Goal: Task Accomplishment & Management: Complete application form

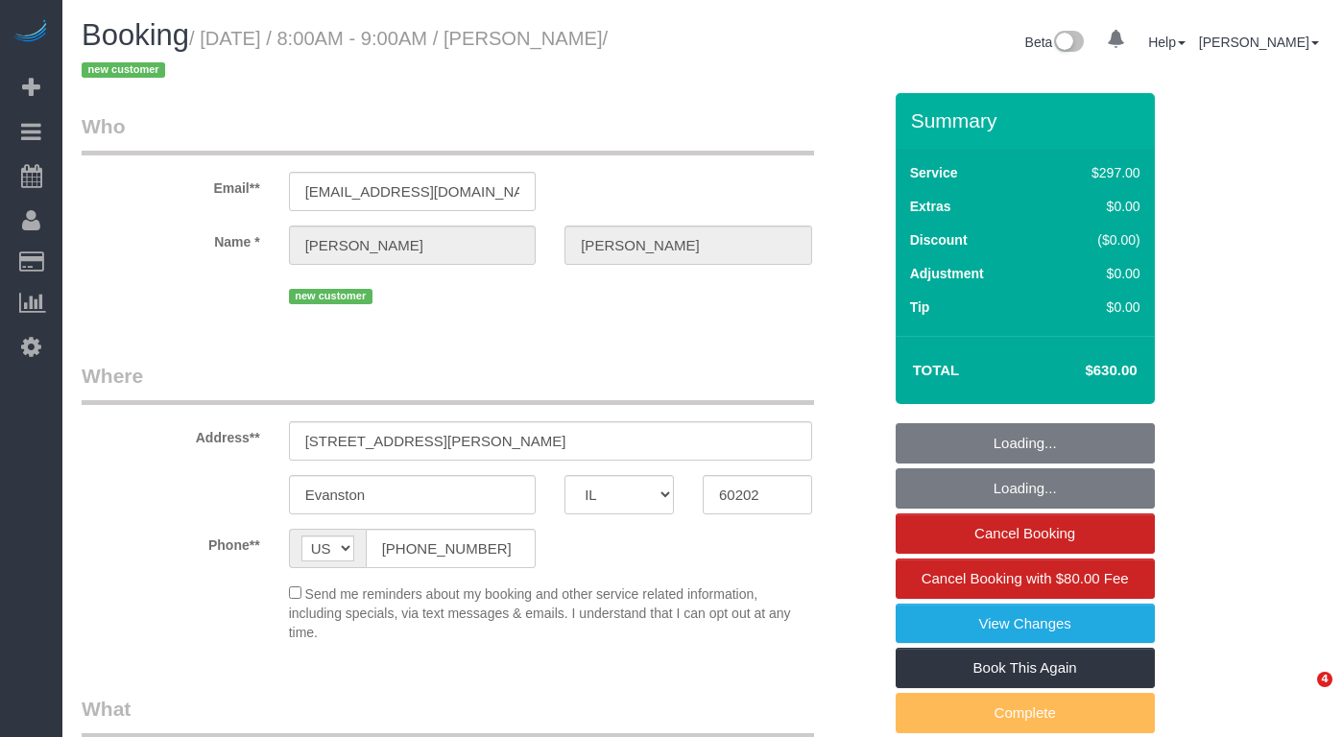
select select "IL"
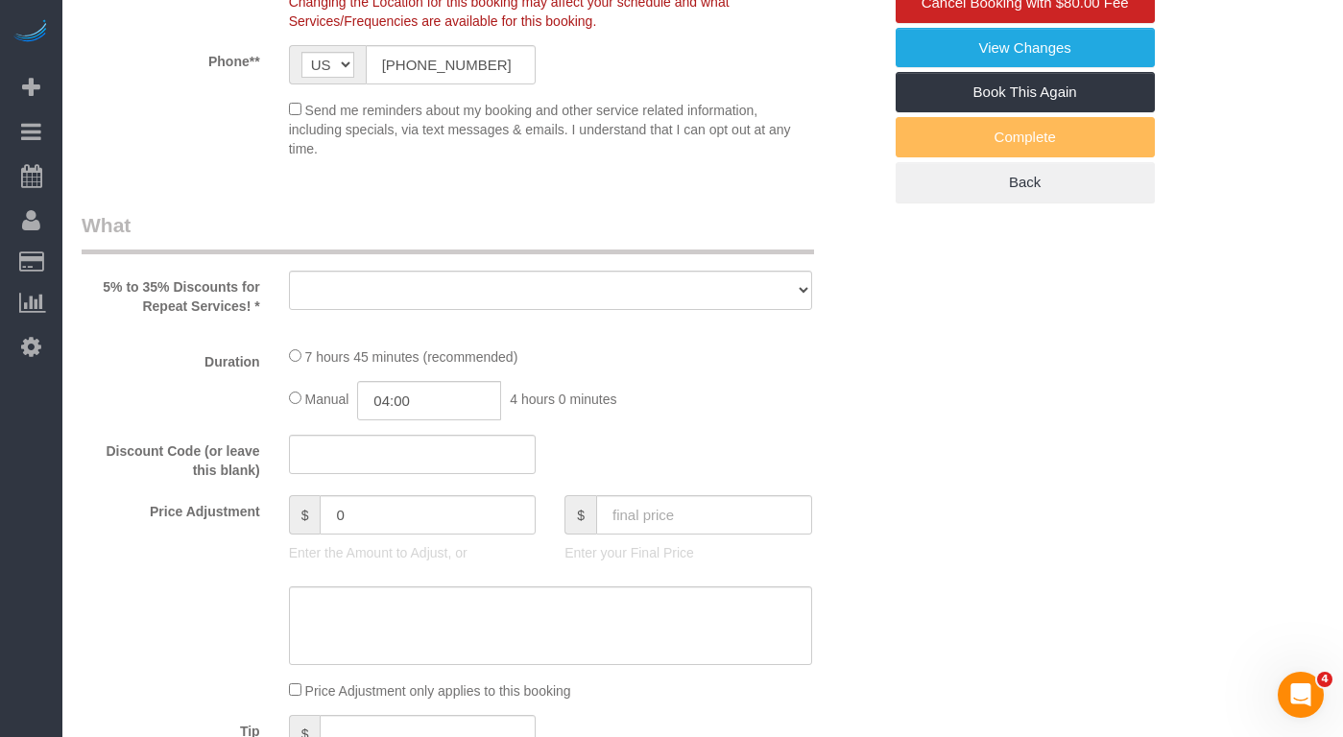
select select "object:821"
select select "number:1"
select select "number:58"
select select "number:139"
select select "number:108"
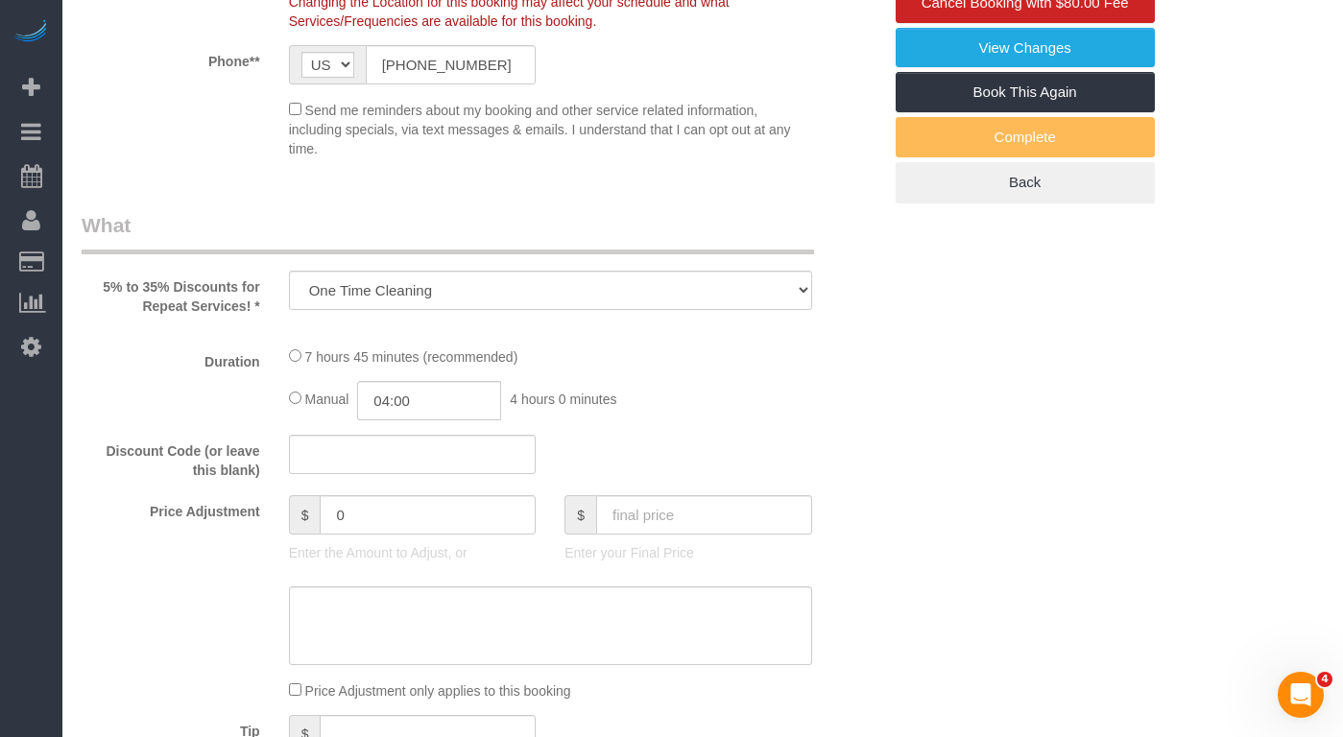
select select "514"
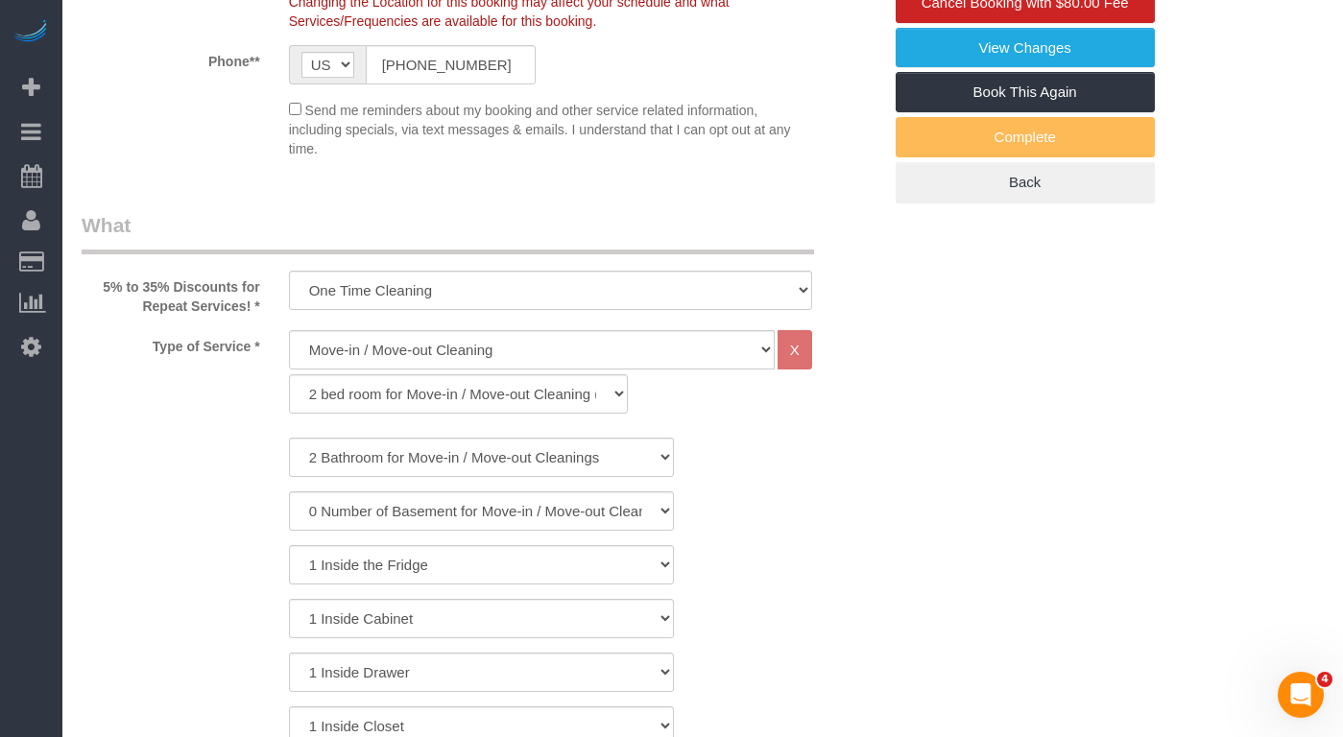
select select "object:1249"
select select "spot1"
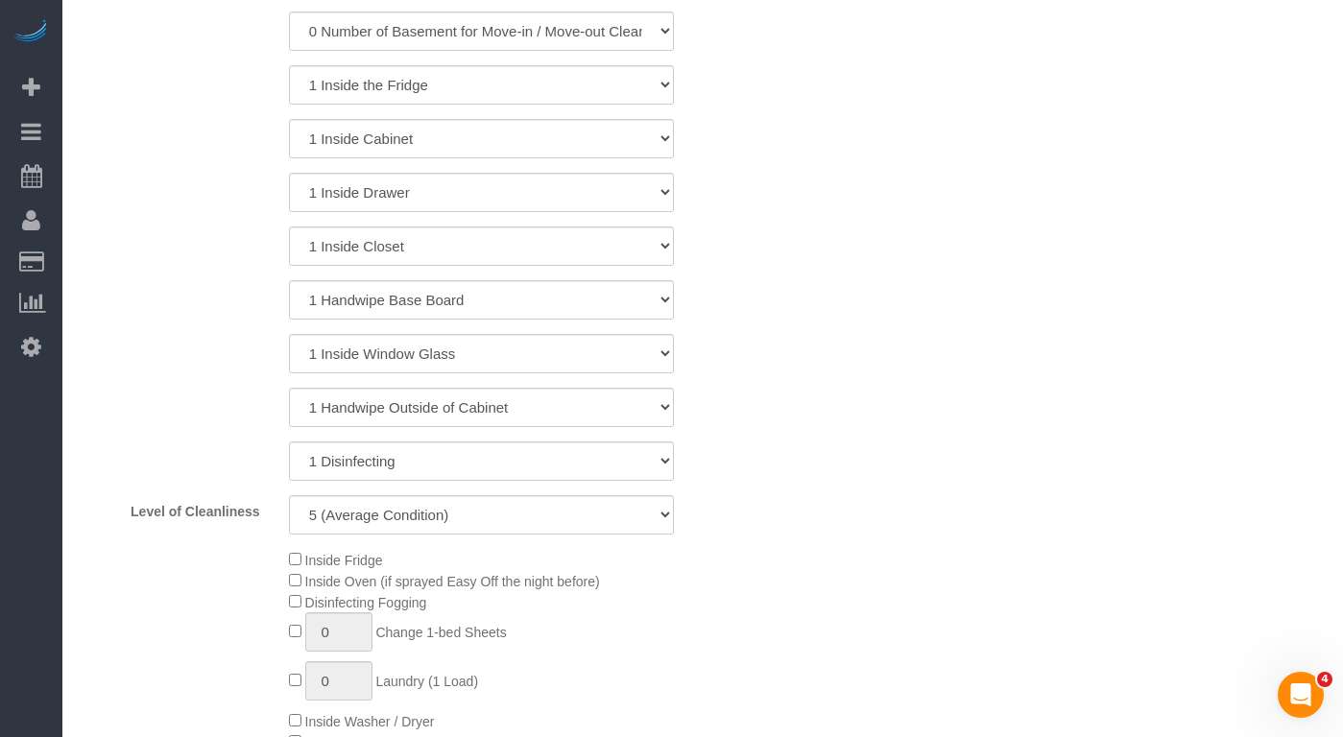
select select "2"
select select "5"
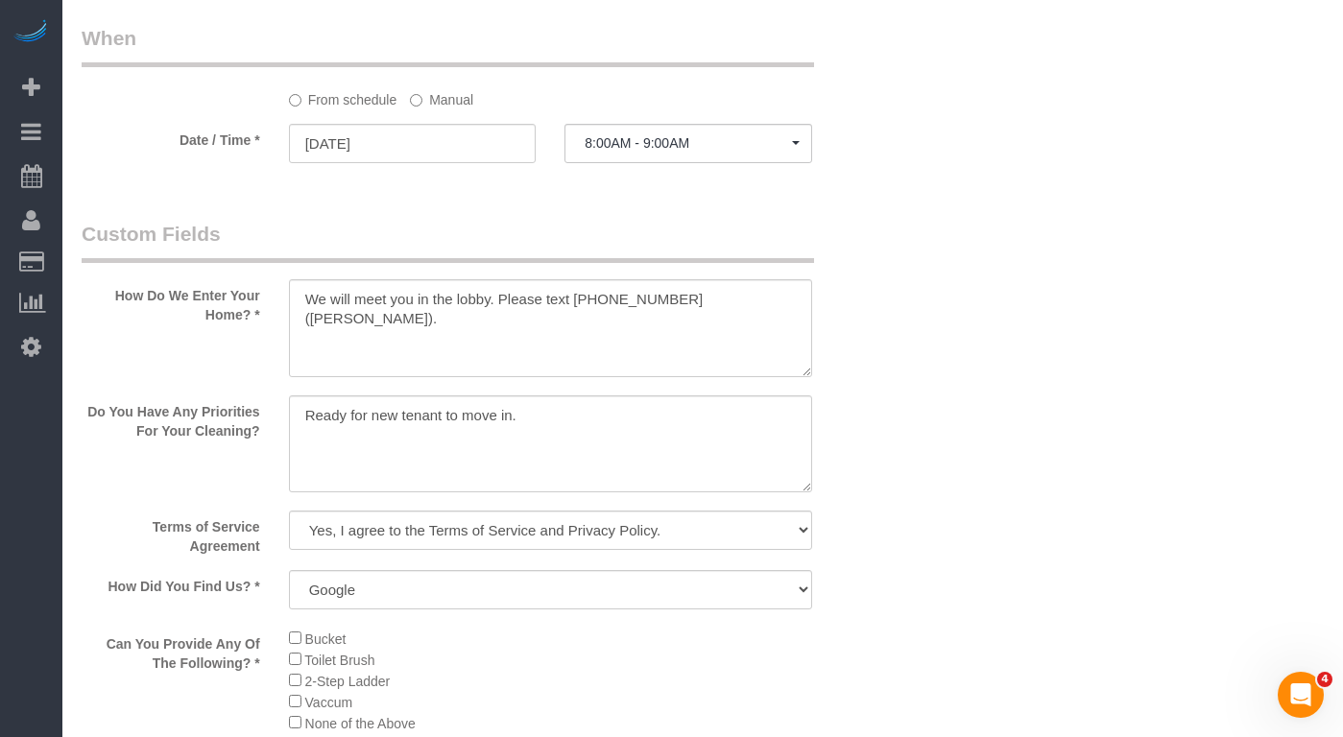
scroll to position [2496, 0]
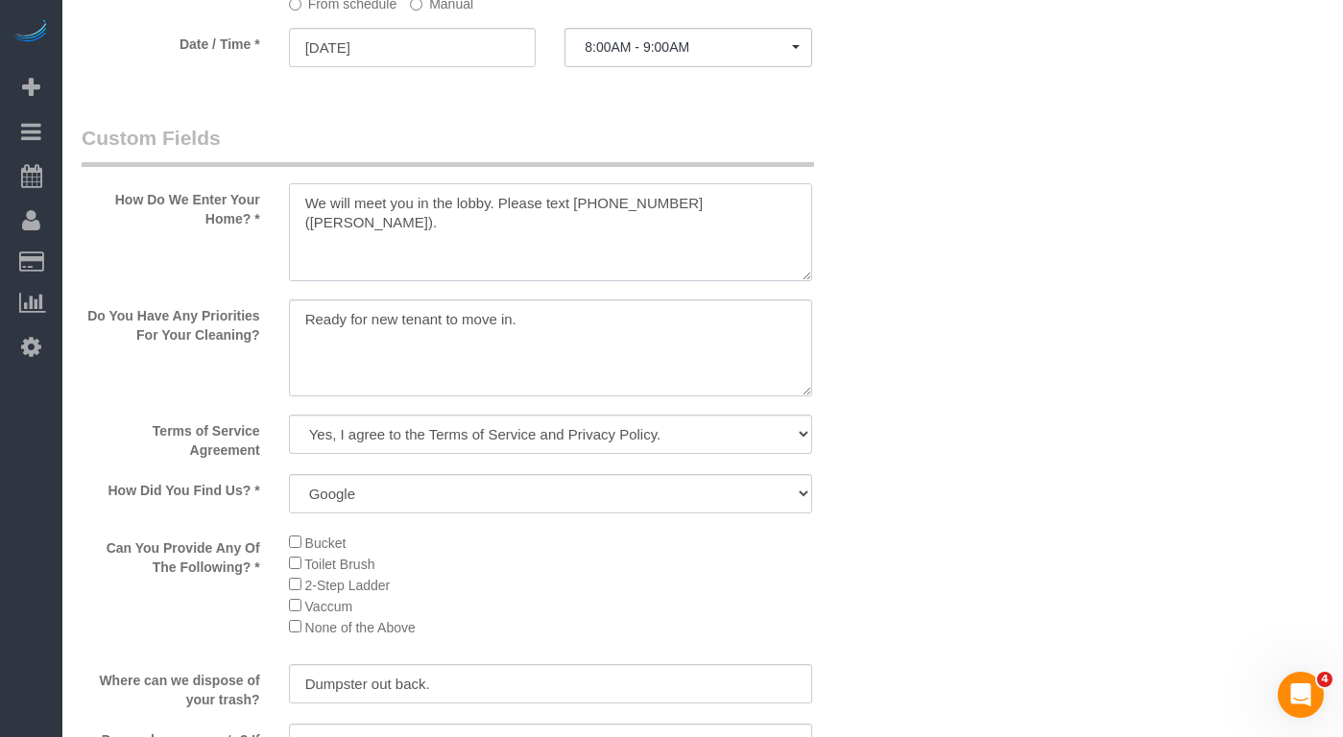
click at [669, 196] on textarea at bounding box center [550, 232] width 523 height 98
click at [351, 235] on textarea at bounding box center [550, 232] width 523 height 98
click at [559, 211] on textarea at bounding box center [550, 232] width 523 height 98
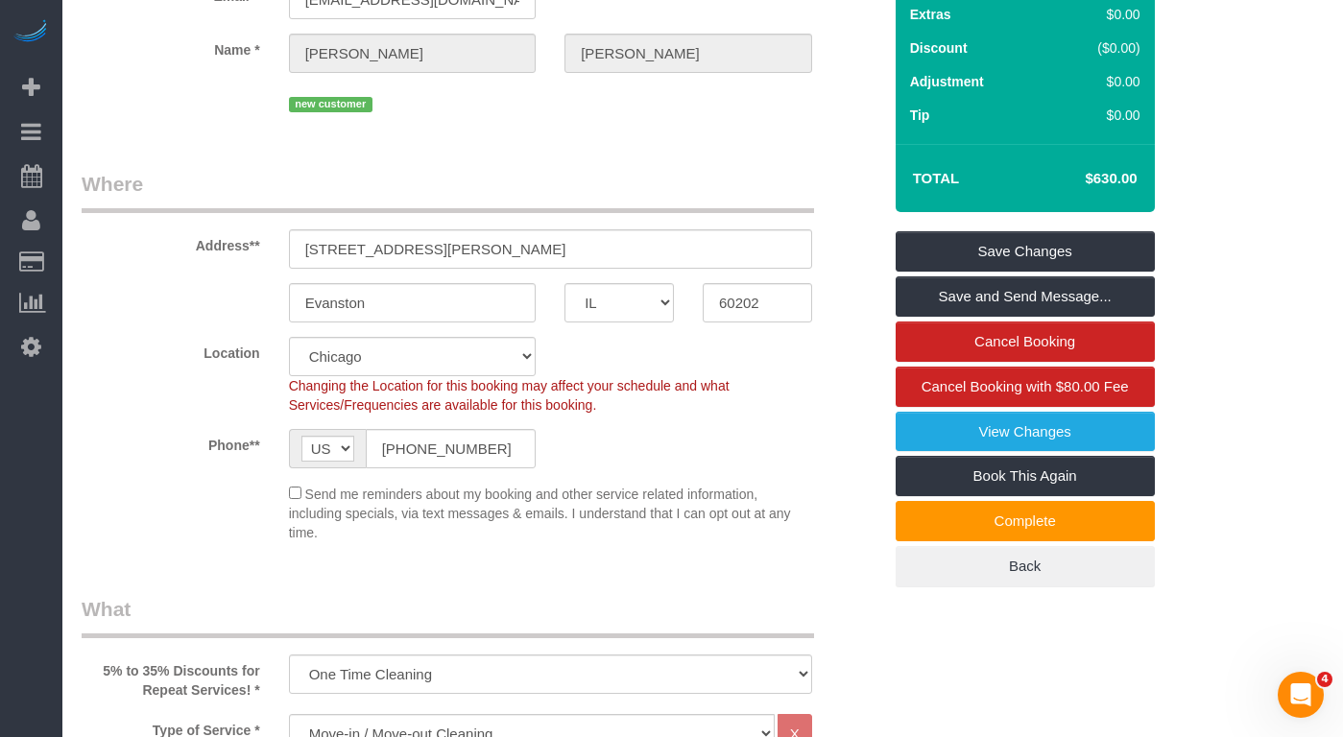
scroll to position [0, 0]
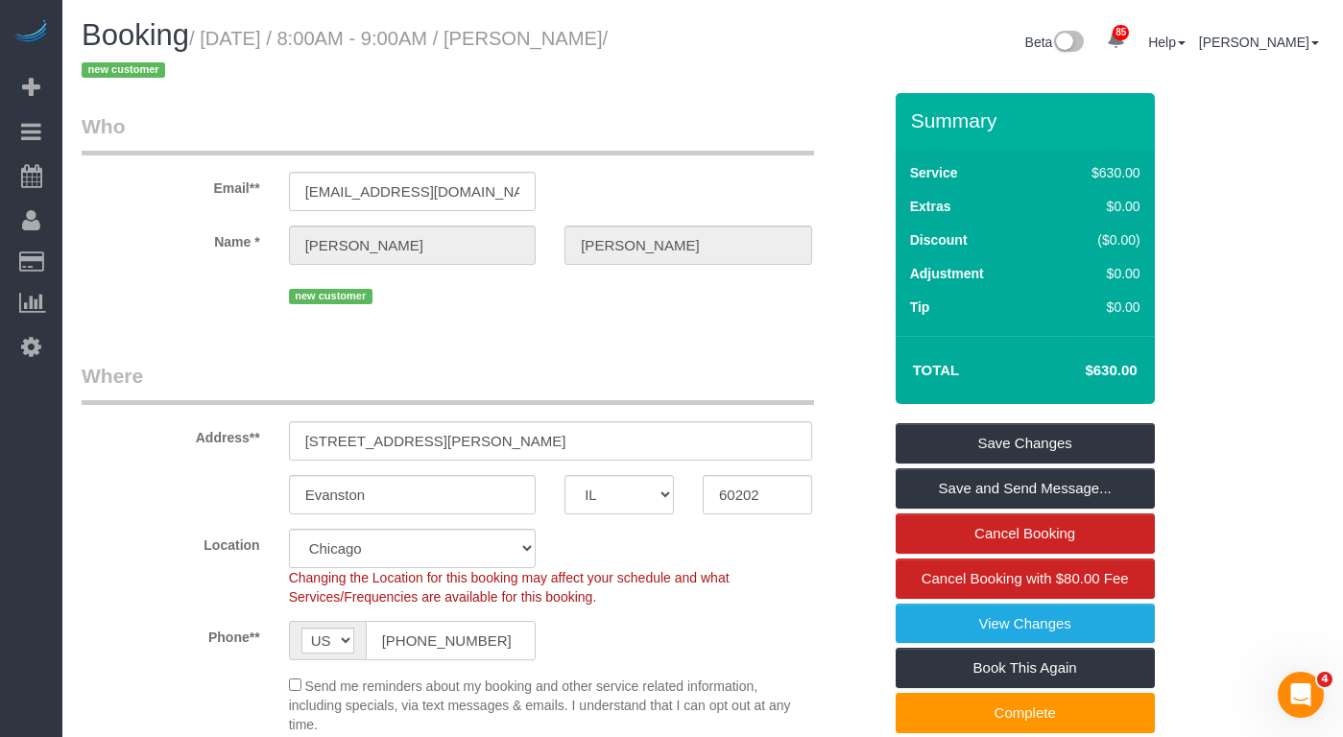
click at [442, 622] on input "(503) 349-5713" at bounding box center [451, 640] width 171 height 39
click at [416, 644] on input "(503) 349-5713" at bounding box center [451, 640] width 171 height 39
click at [415, 644] on input "(503) 349-5713" at bounding box center [451, 640] width 171 height 39
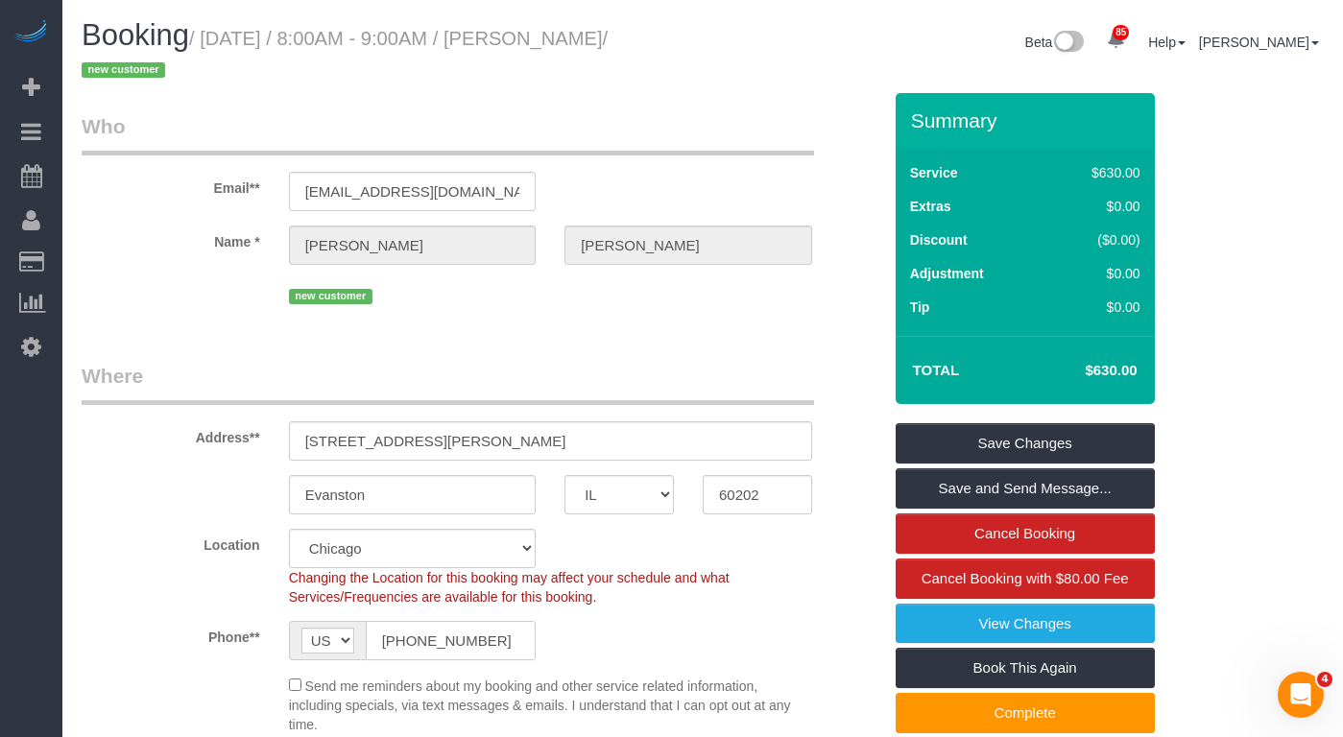
click at [415, 644] on input "(503) 349-5713" at bounding box center [451, 640] width 171 height 39
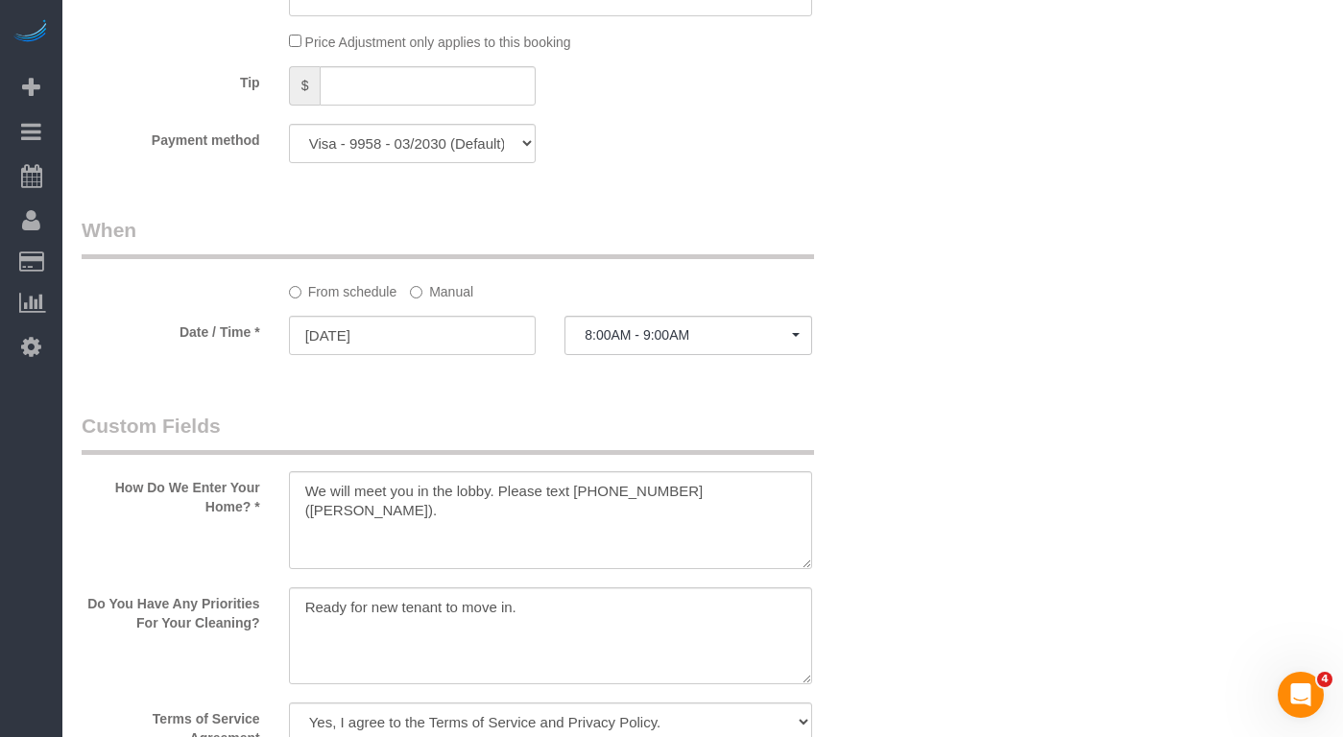
scroll to position [2304, 0]
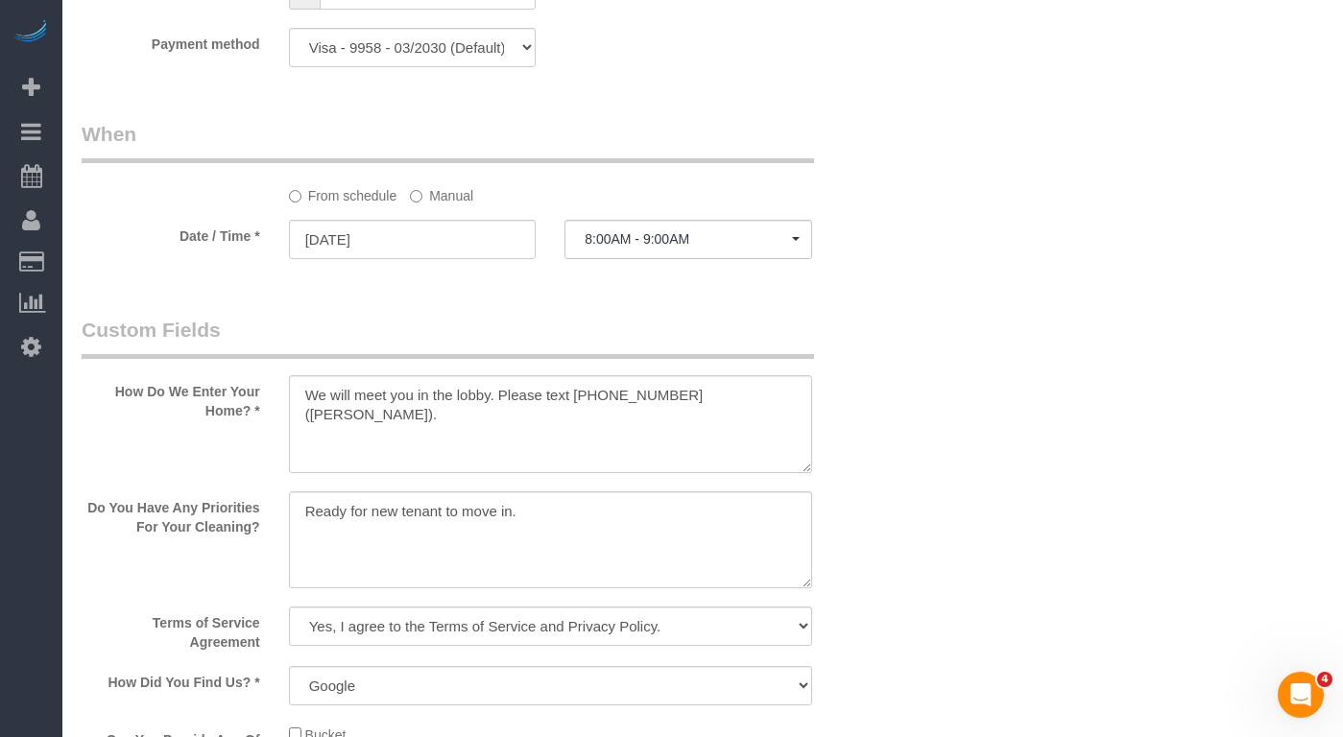
drag, startPoint x: 624, startPoint y: 272, endPoint x: 603, endPoint y: 386, distance: 116.2
click at [624, 272] on fieldset "When From schedule Manual Date / Time * 09/30/2025 8:00AM - 9:00AM Tue Septembe…" at bounding box center [482, 198] width 800 height 157
click at [596, 403] on textarea at bounding box center [550, 424] width 523 height 98
click at [591, 399] on textarea at bounding box center [550, 424] width 523 height 98
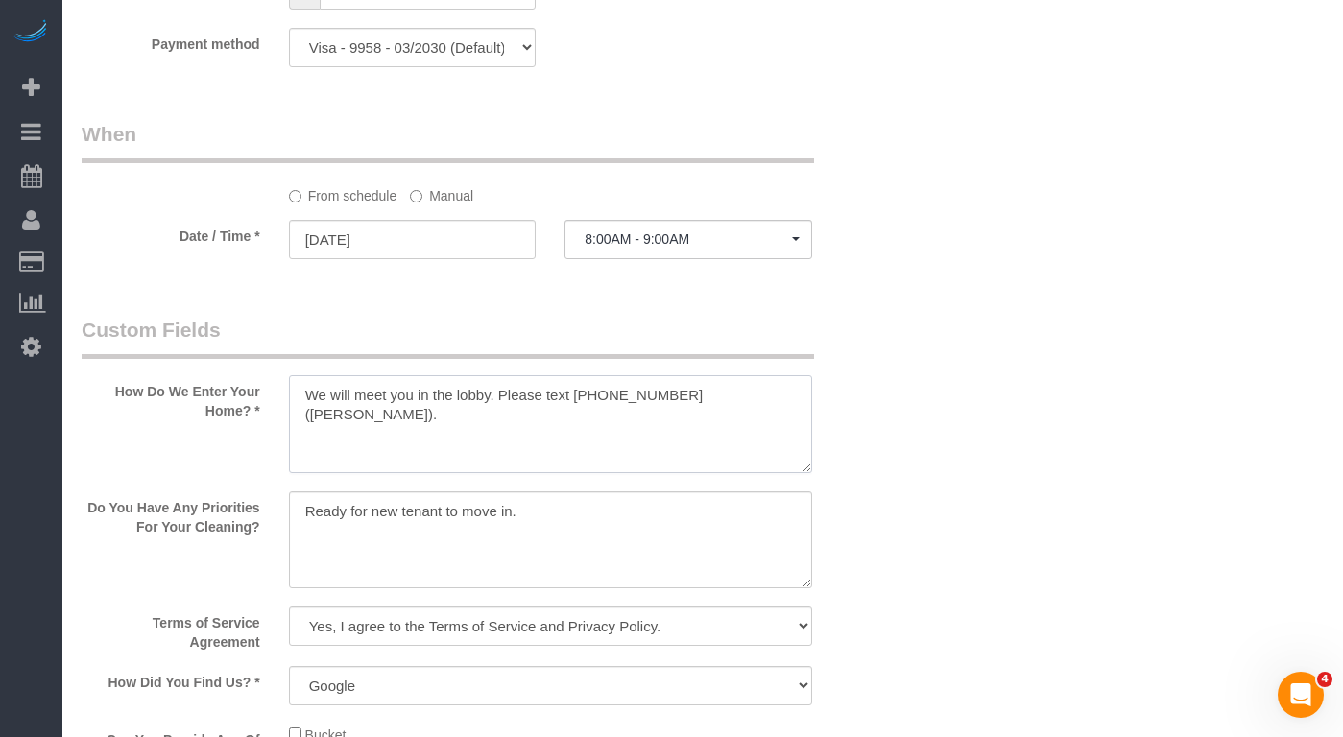
drag, startPoint x: 651, startPoint y: 395, endPoint x: 567, endPoint y: 407, distance: 85.4
click at [567, 407] on textarea at bounding box center [550, 424] width 523 height 98
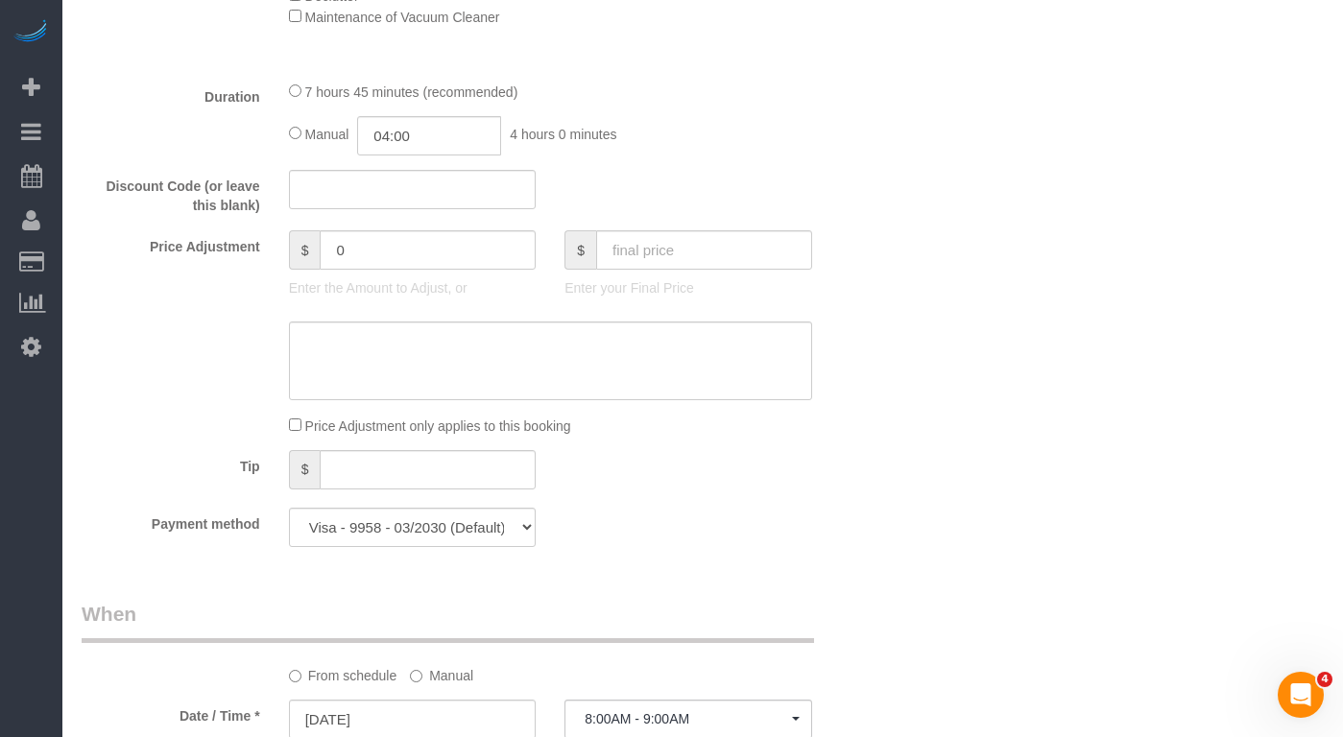
scroll to position [2496, 0]
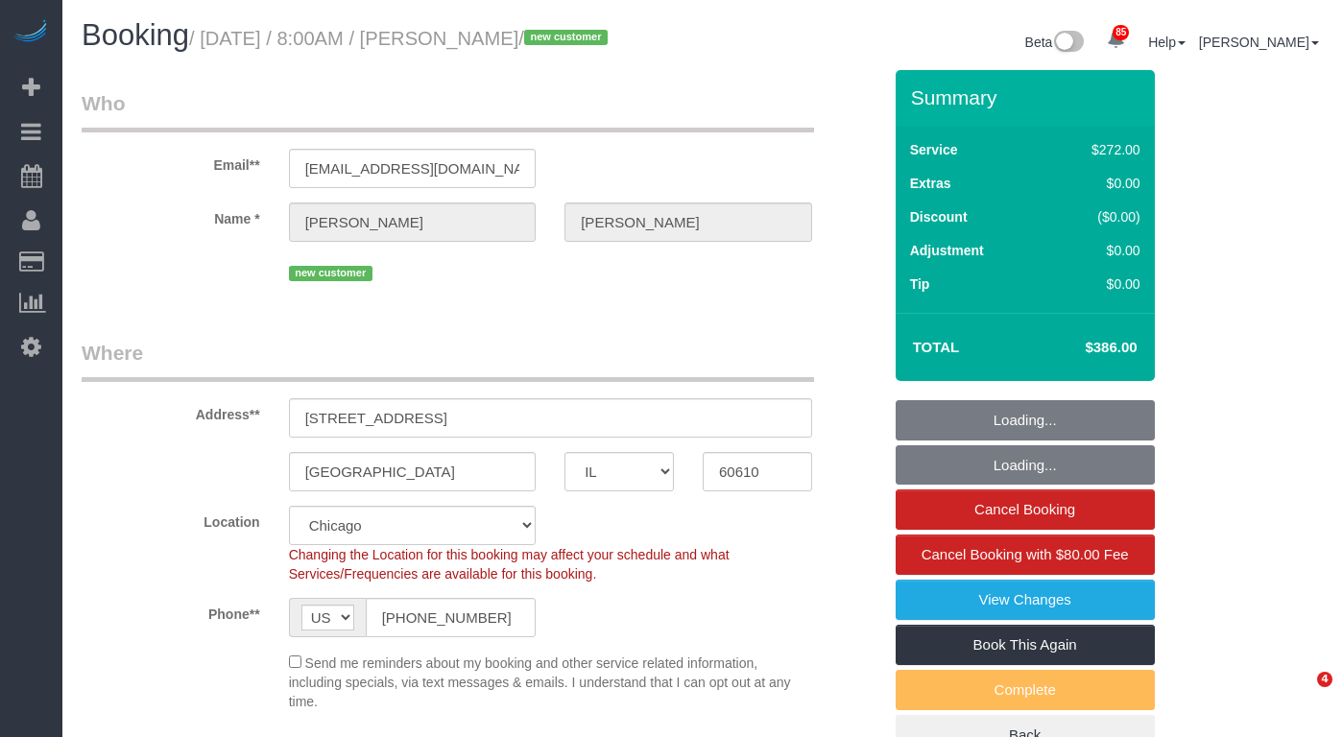
select select "IL"
select select "number:1"
select select "number:58"
select select "number:139"
select select "number:106"
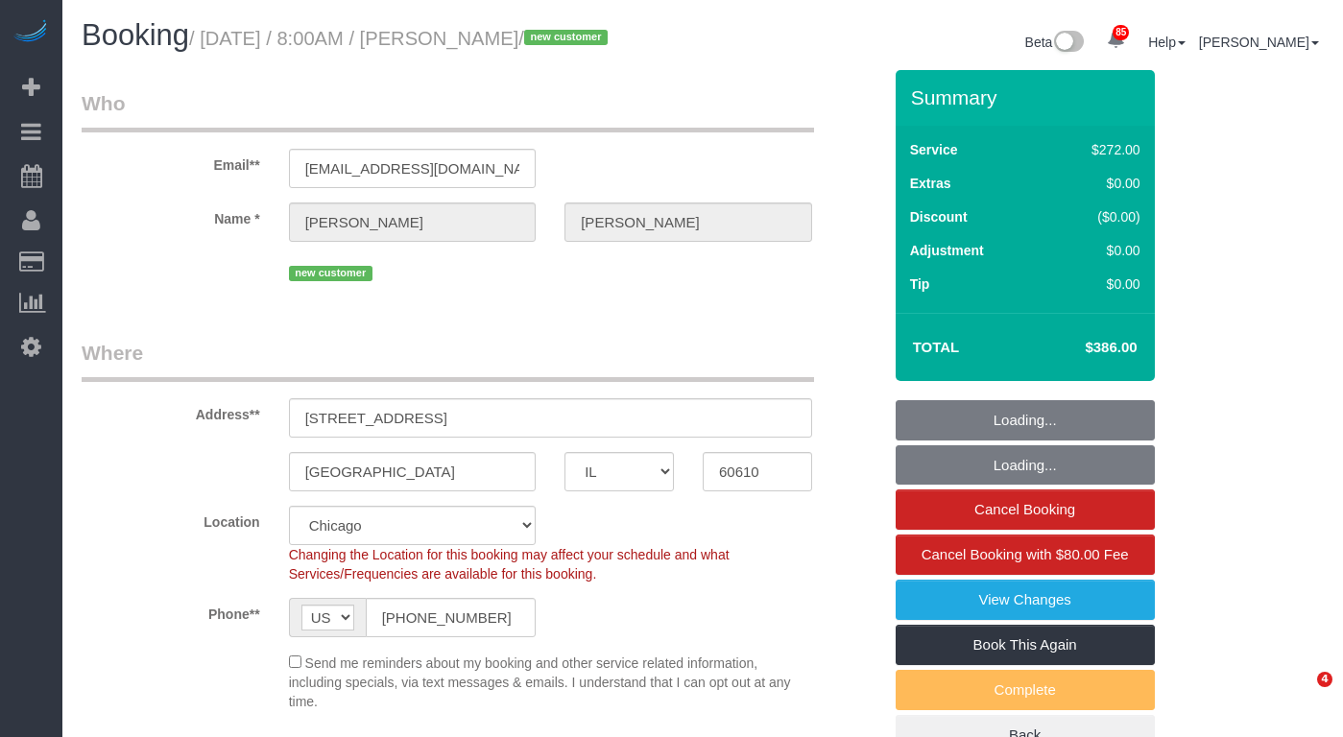
select select "string:fspay-51fbde71-e2c9-4a19-951c-93641f57c947"
select select "513"
select select "8"
select select "IL"
select select "513"
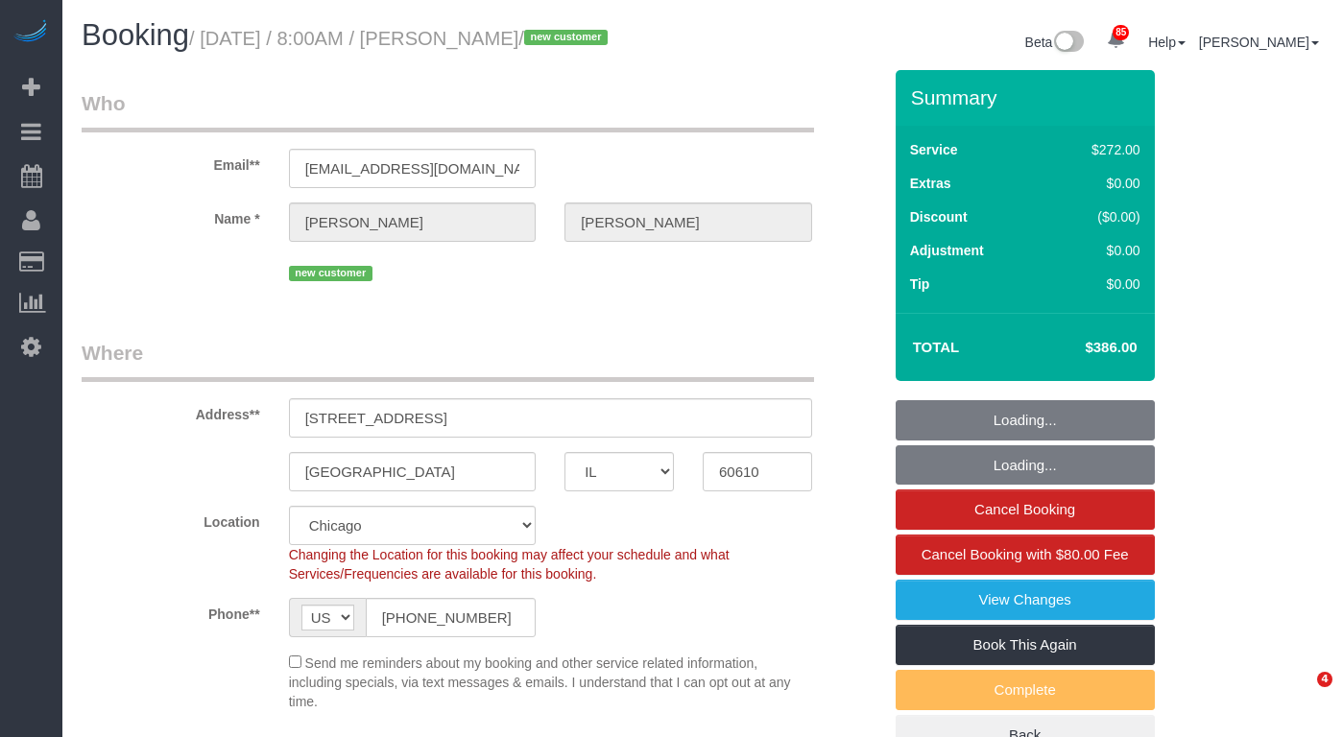
select select "number:1"
select select "number:58"
select select "number:139"
select select "number:106"
select select "8"
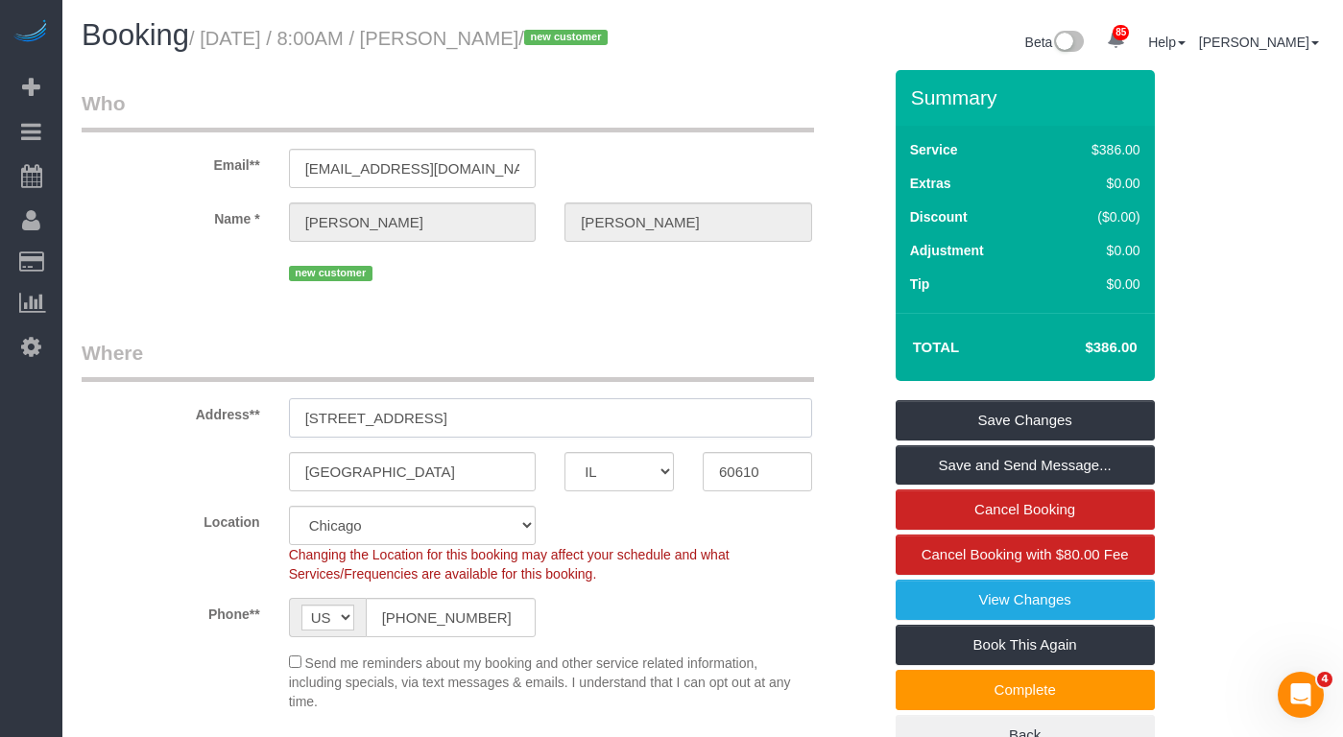
drag, startPoint x: 406, startPoint y: 429, endPoint x: 138, endPoint y: 440, distance: 268.1
click at [138, 438] on div "Address** 454 West Division Street, Unit 509" at bounding box center [481, 388] width 829 height 99
